Goal: Information Seeking & Learning: Learn about a topic

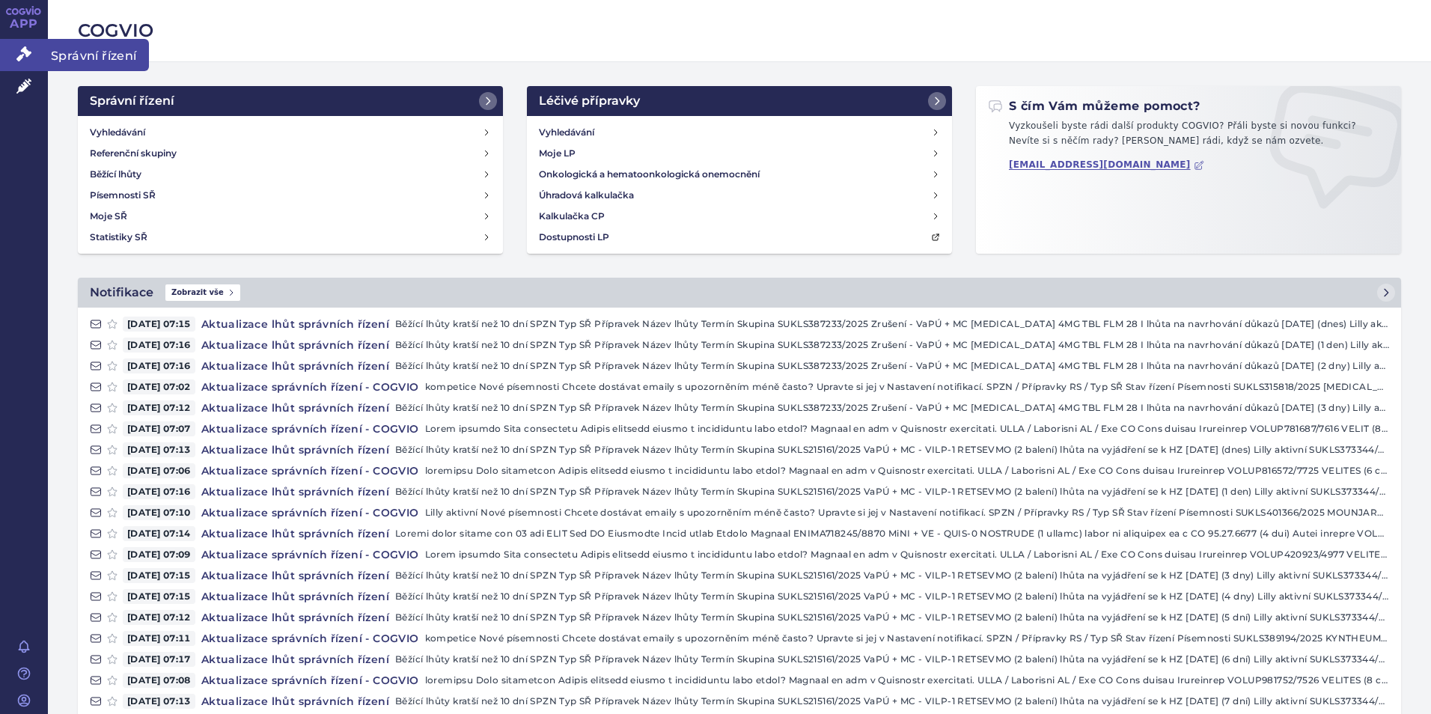
click at [20, 58] on icon at bounding box center [23, 53] width 15 height 15
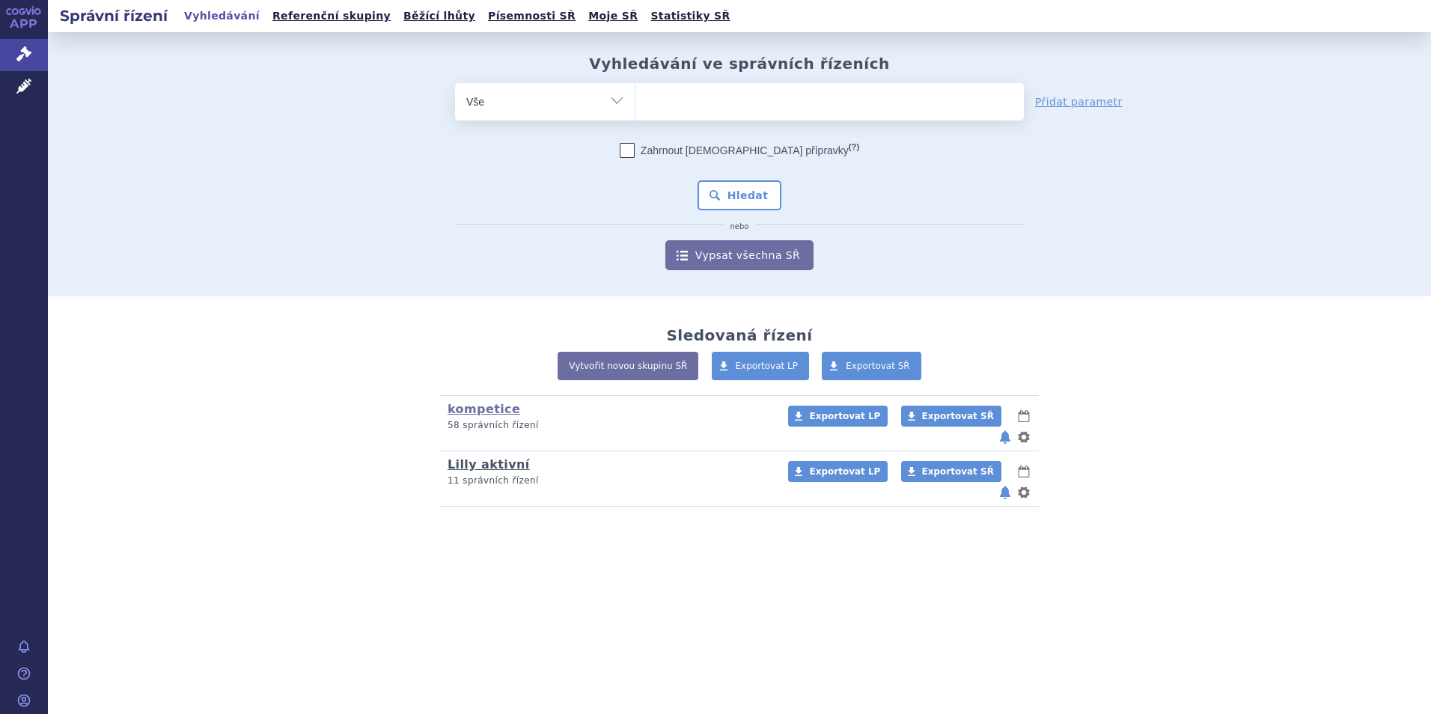
click at [489, 457] on link "Lilly aktivní" at bounding box center [488, 464] width 82 height 14
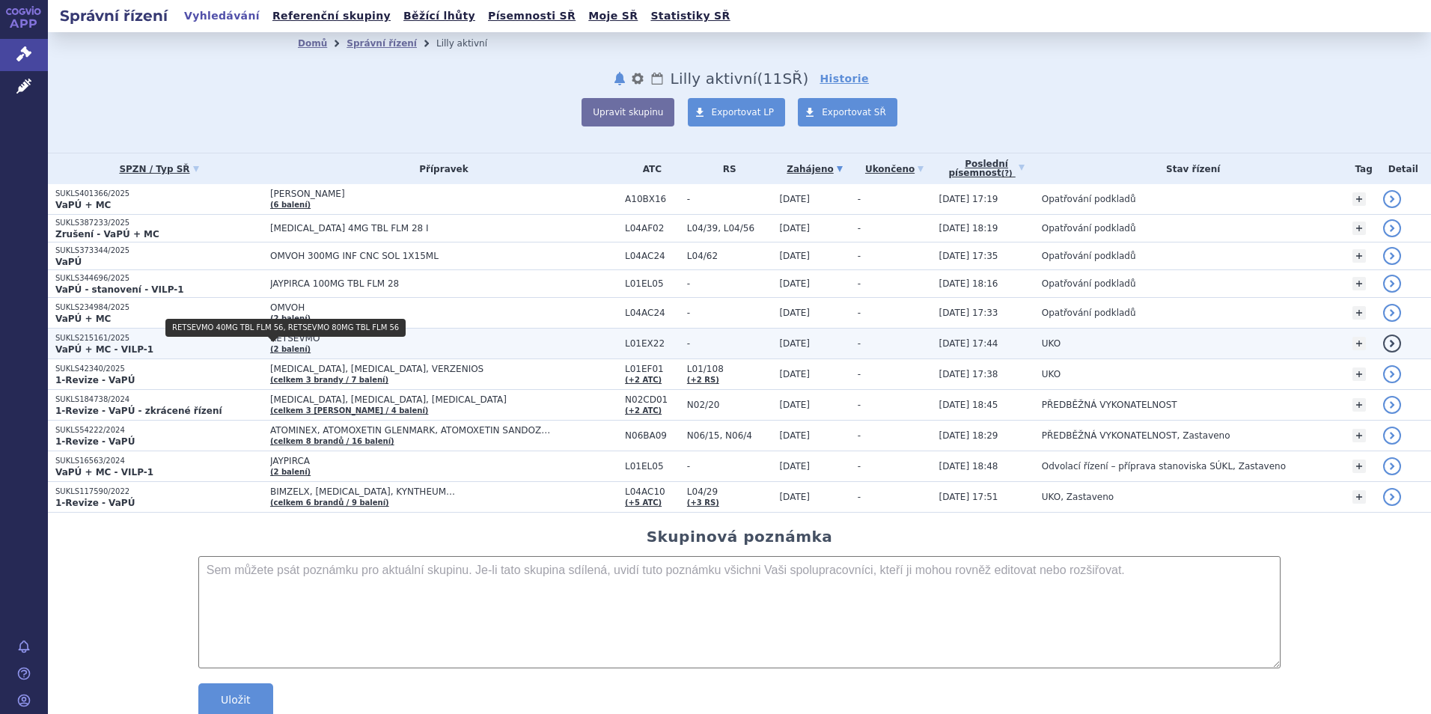
click at [270, 347] on link "(2 balení)" at bounding box center [290, 349] width 40 height 8
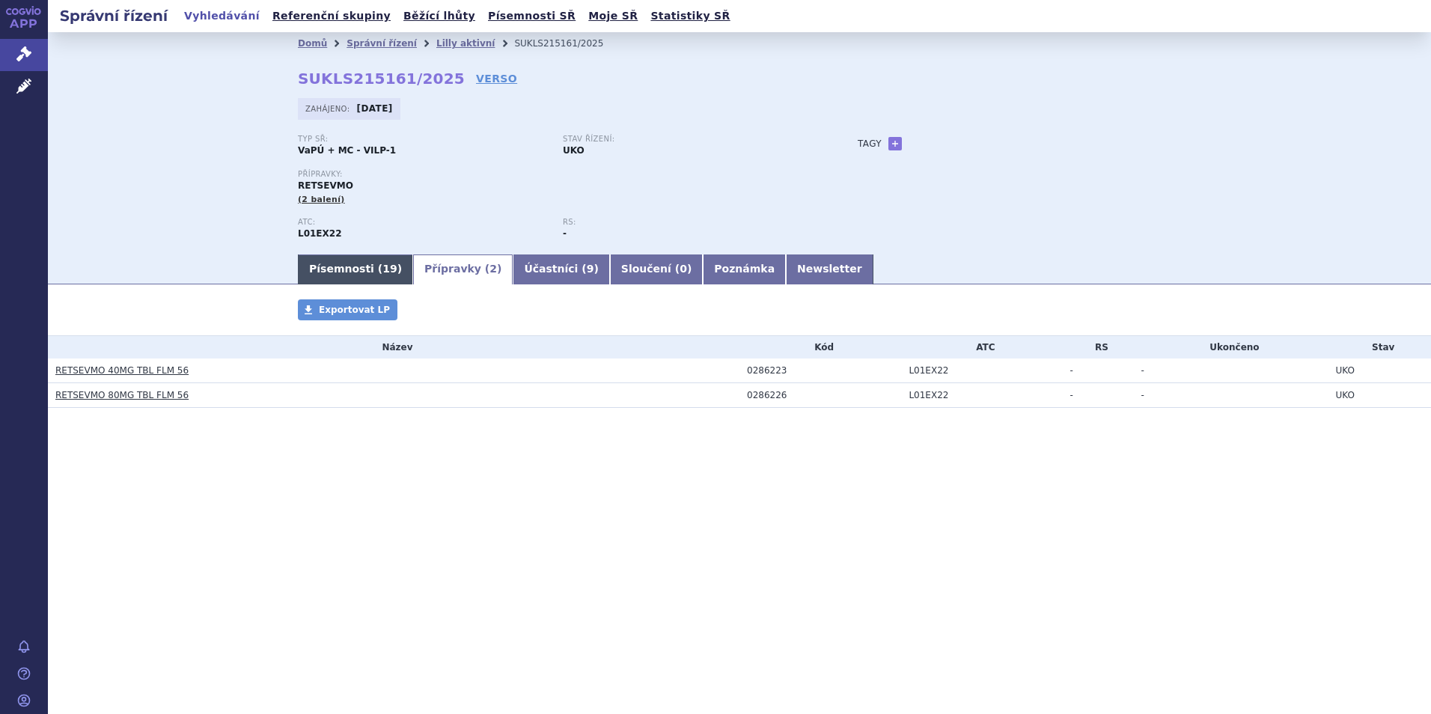
click at [340, 279] on link "Písemnosti ( 19 )" at bounding box center [355, 269] width 115 height 30
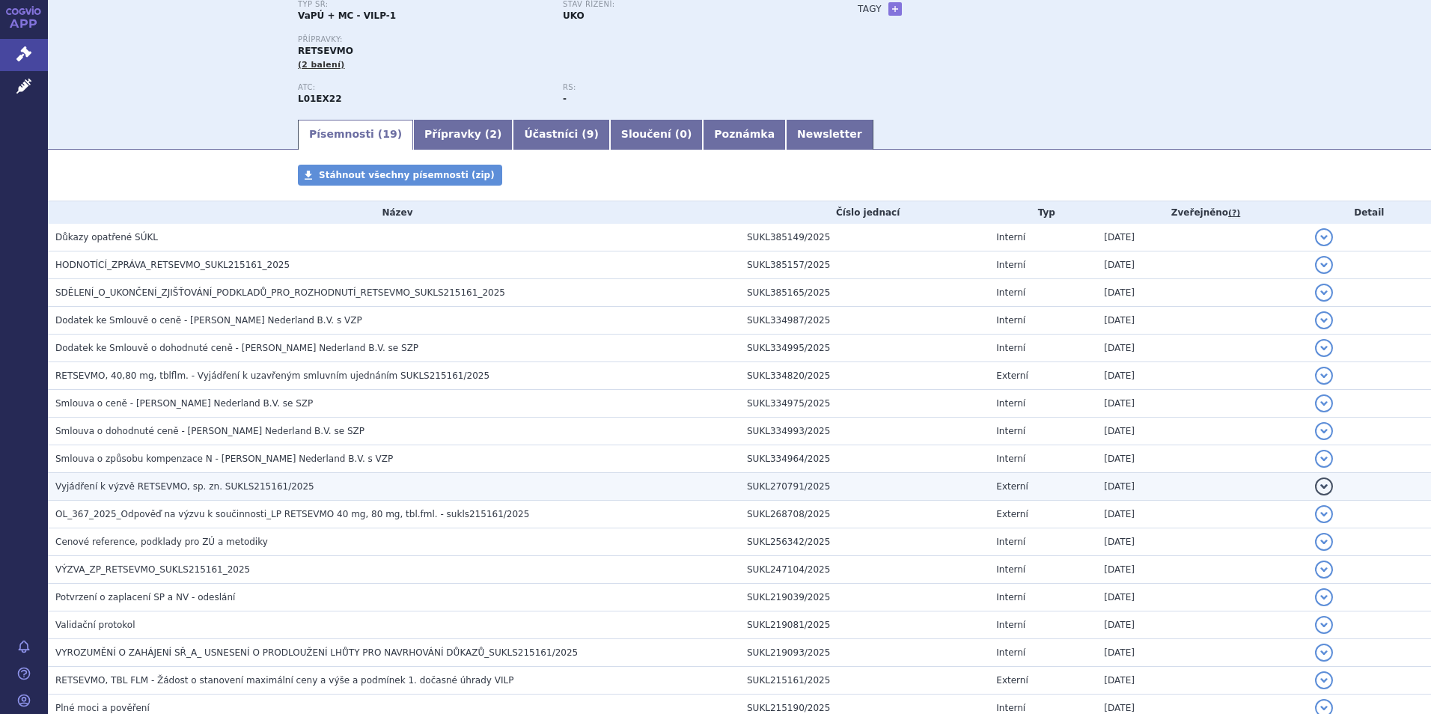
scroll to position [150, 0]
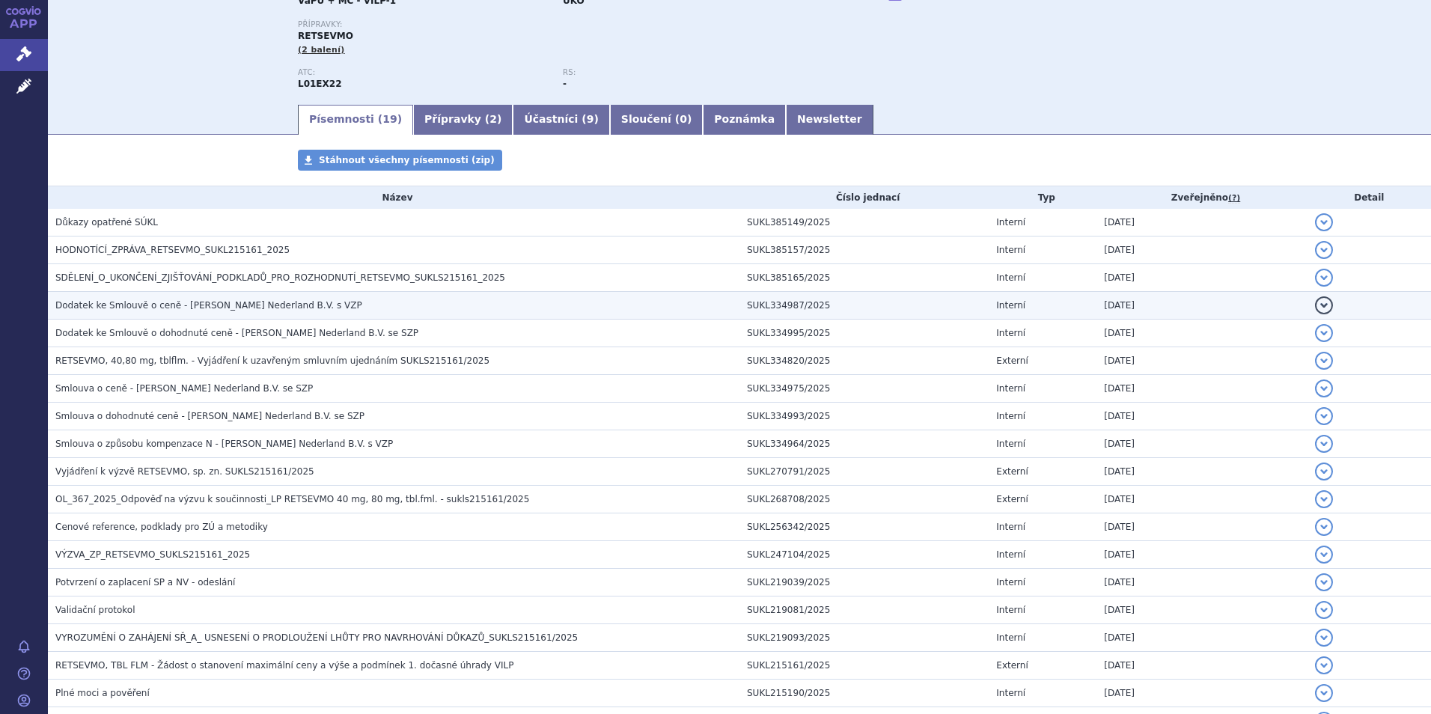
click at [255, 307] on span "Dodatek ke Smlouvě o ceně - [PERSON_NAME] Nederland B.V. s VZP" at bounding box center [208, 305] width 307 height 10
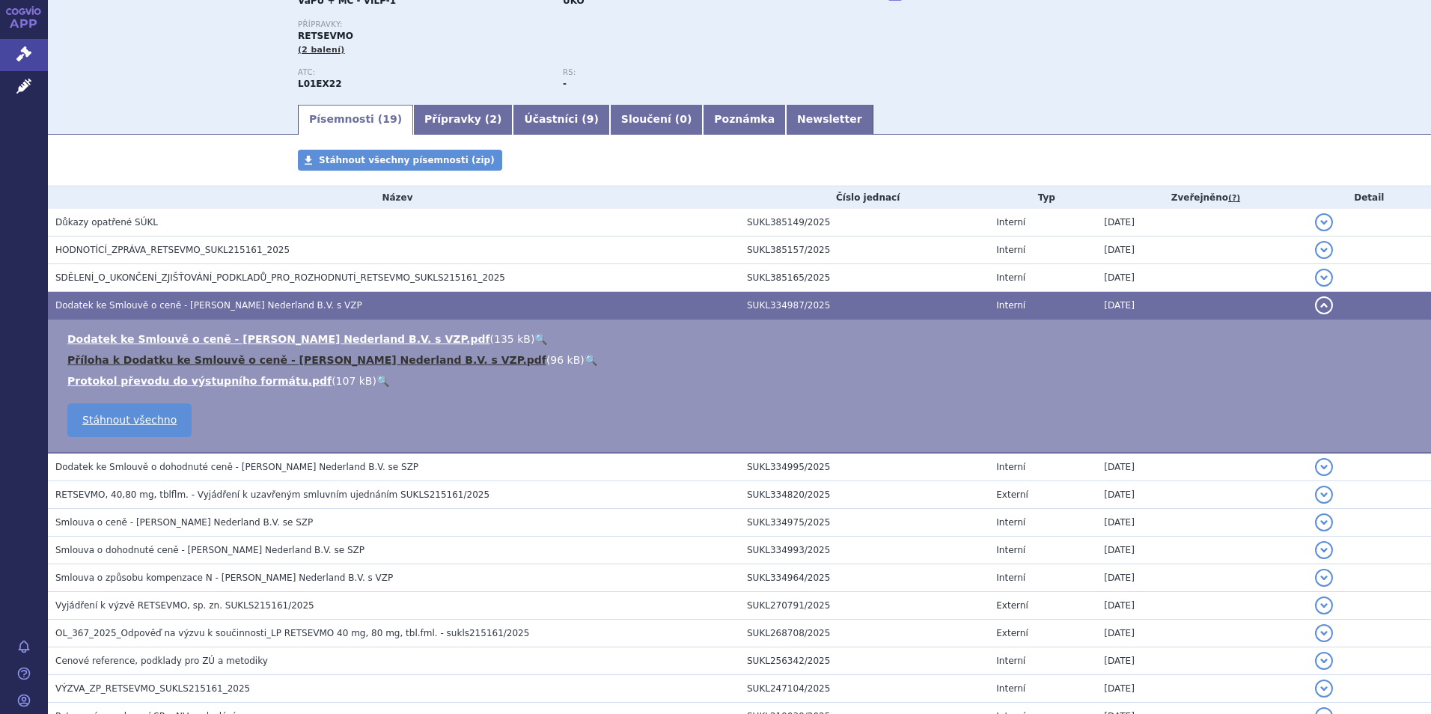
click at [264, 355] on link "Příloha k Dodatku ke Smlouvě o ceně - [PERSON_NAME] Nederland B.V. s VZP.pdf" at bounding box center [306, 360] width 479 height 12
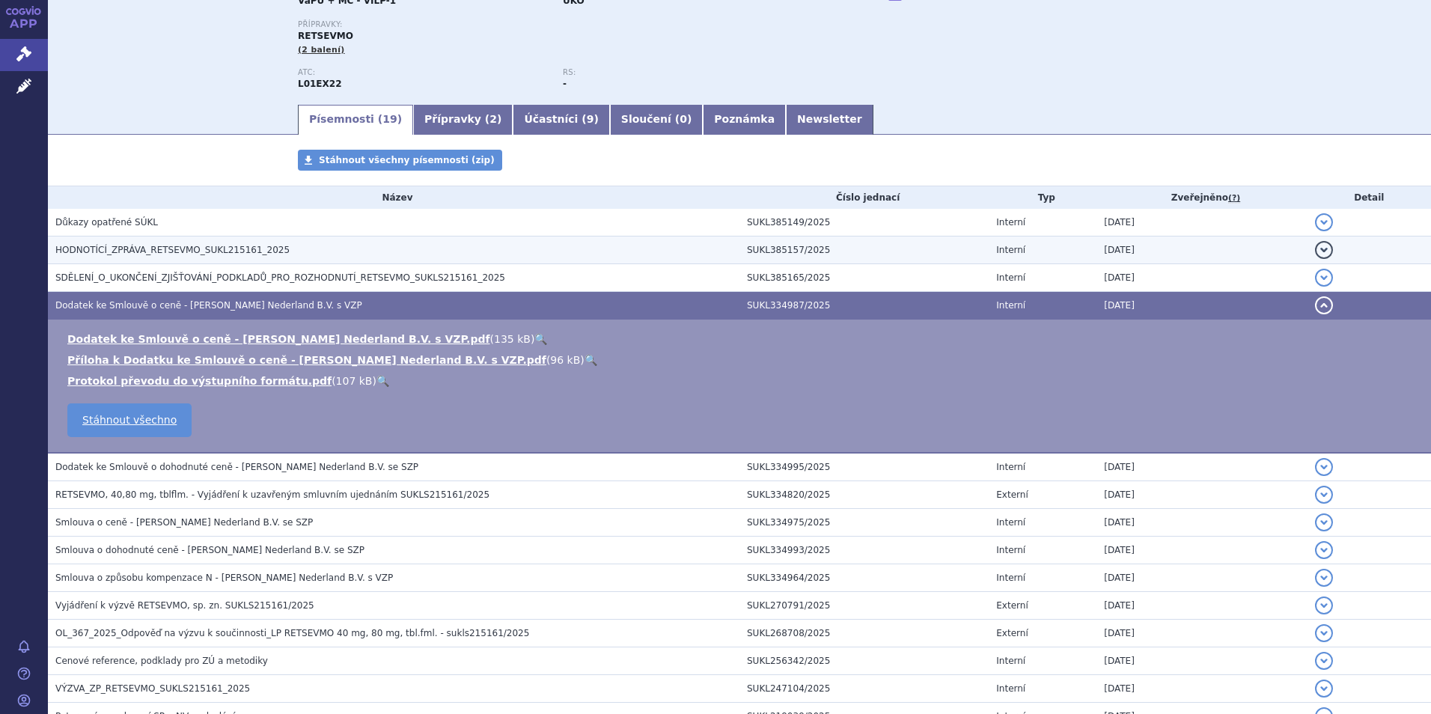
click at [153, 249] on span "HODNOTÍCÍ_ZPRÁVA_RETSEVMO_SUKL215161_2025" at bounding box center [172, 250] width 234 height 10
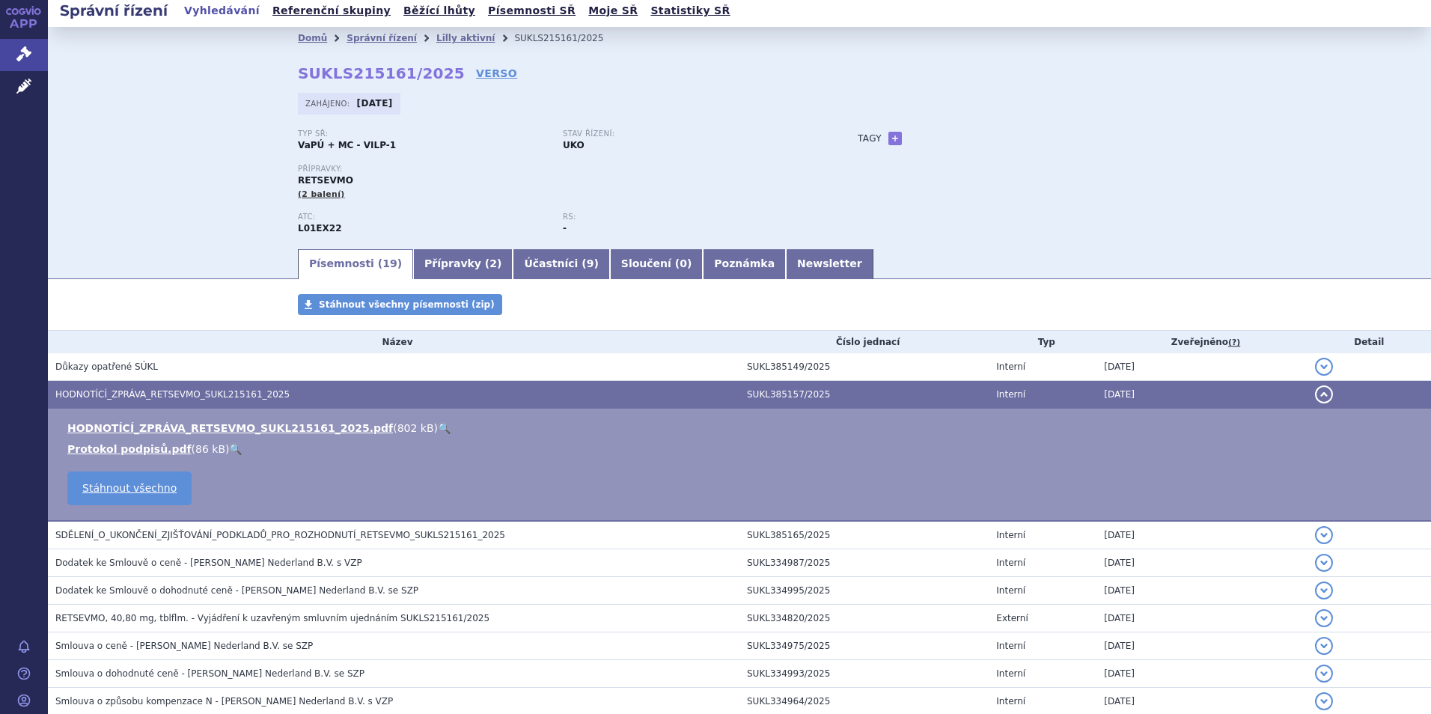
scroll to position [0, 0]
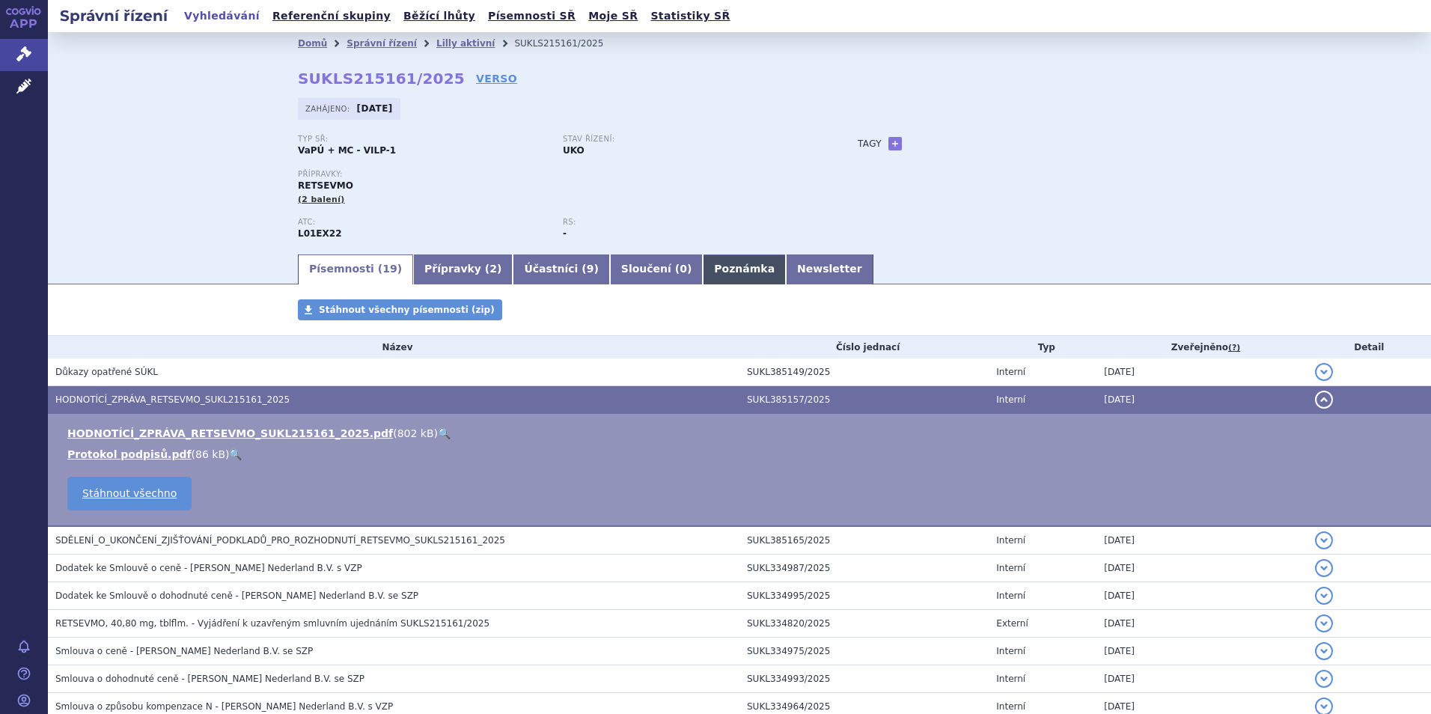
click at [703, 273] on link "Poznámka" at bounding box center [744, 269] width 83 height 30
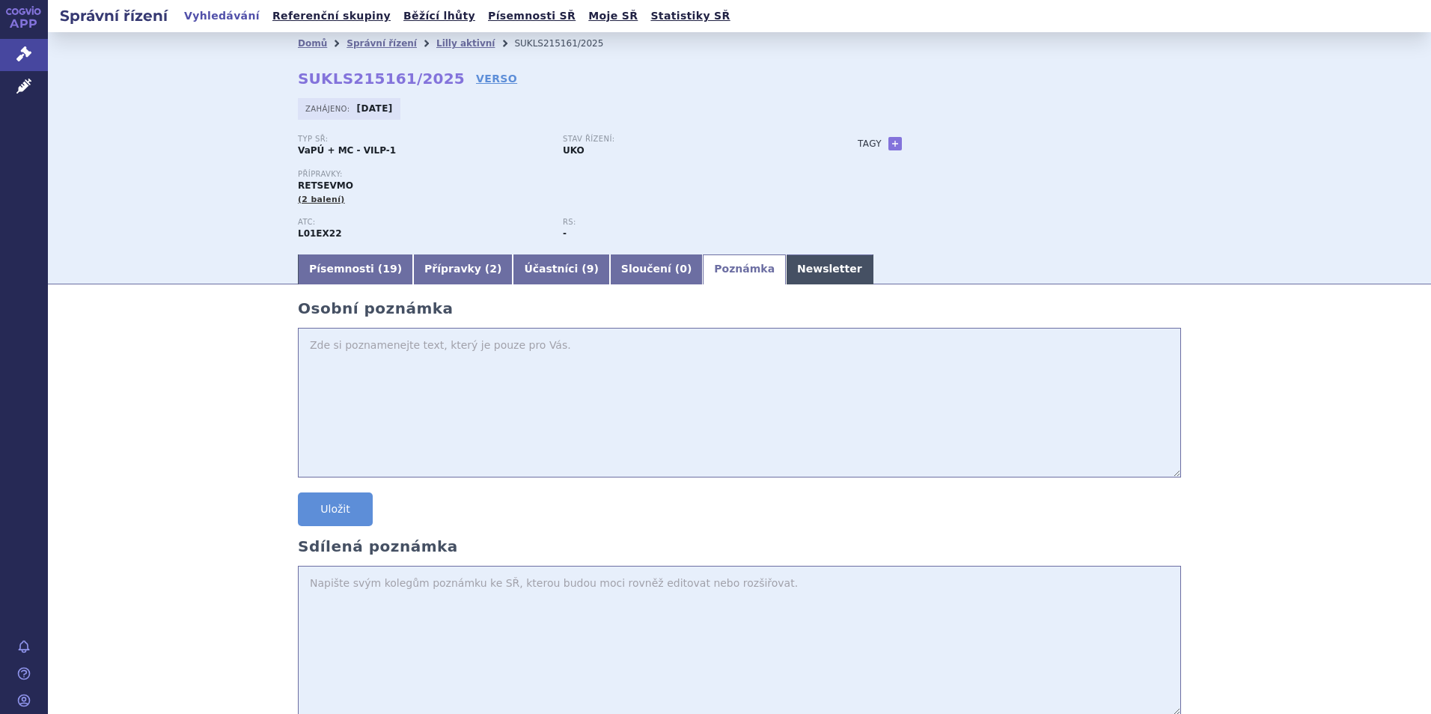
click at [786, 272] on link "Newsletter" at bounding box center [830, 269] width 88 height 30
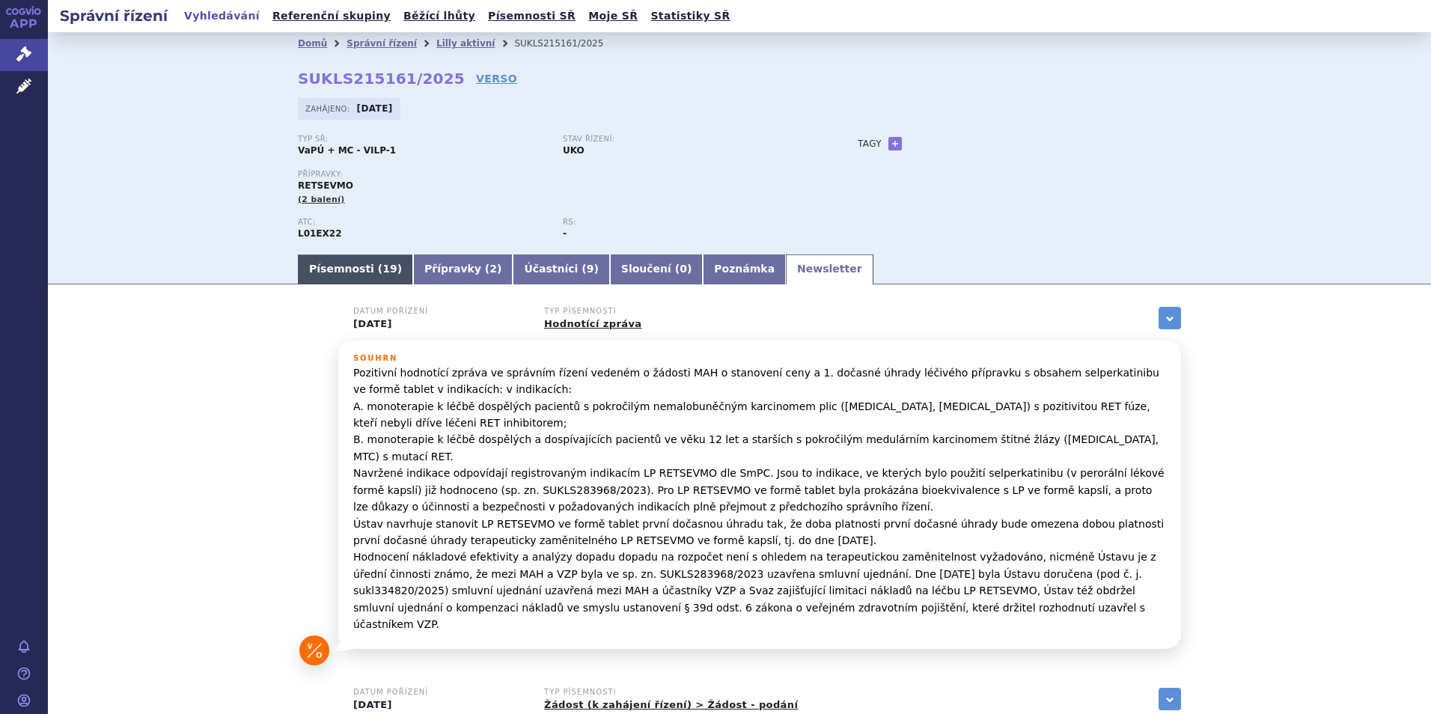
click at [329, 267] on link "Písemnosti ( 19 )" at bounding box center [355, 269] width 115 height 30
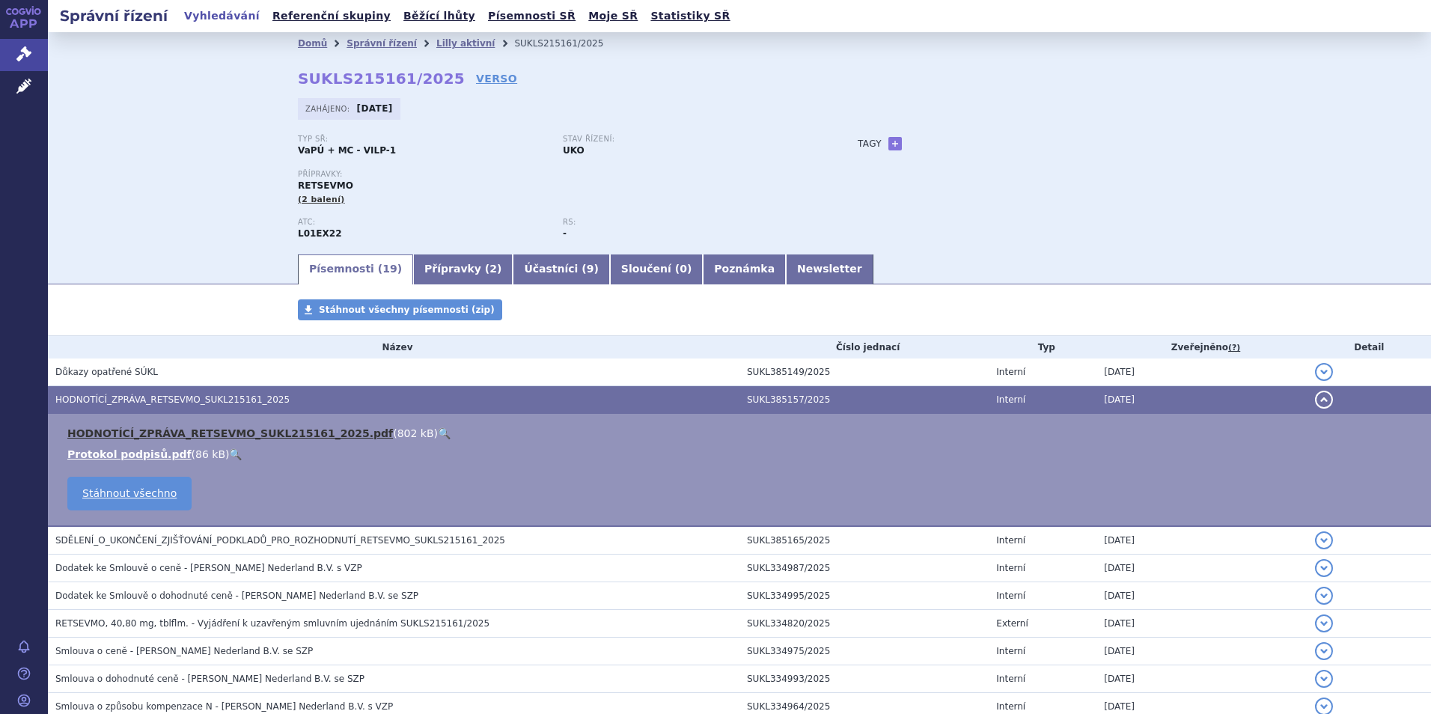
click at [310, 434] on link "HODNOTÍCÍ_ZPRÁVA_RETSEVMO_SUKL215161_2025.pdf" at bounding box center [229, 433] width 325 height 12
